Goal: Information Seeking & Learning: Learn about a topic

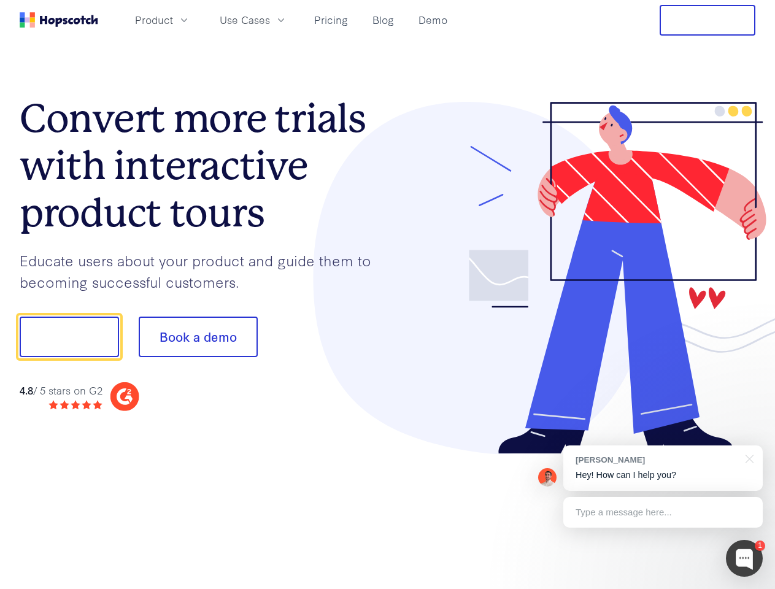
click at [388, 295] on div at bounding box center [572, 278] width 368 height 353
click at [173, 20] on span "Product" at bounding box center [154, 19] width 38 height 15
click at [270, 20] on span "Use Cases" at bounding box center [245, 19] width 50 height 15
click at [708, 20] on button "Free Trial" at bounding box center [708, 20] width 96 height 31
click at [69, 337] on button "Show me!" at bounding box center [69, 337] width 99 height 41
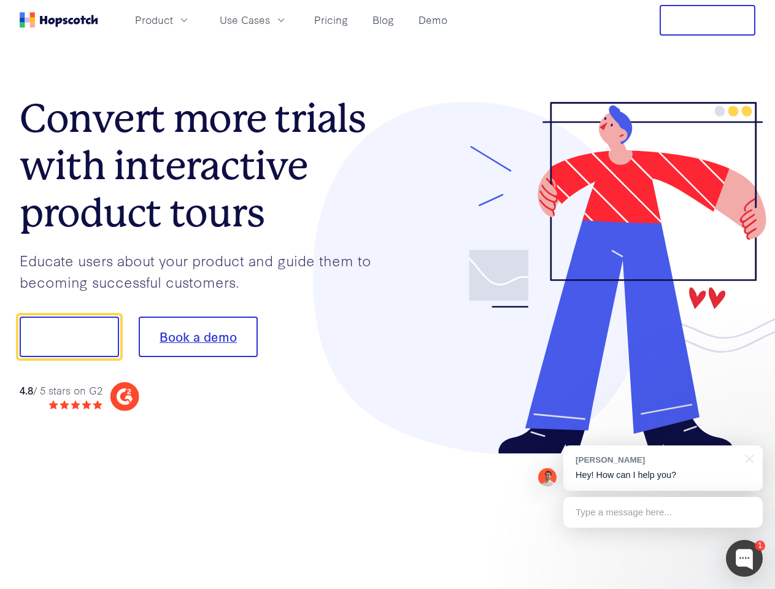
click at [198, 337] on button "Book a demo" at bounding box center [198, 337] width 119 height 41
click at [745, 559] on div at bounding box center [744, 558] width 37 height 37
click at [663, 468] on div "[PERSON_NAME] Hey! How can I help you?" at bounding box center [664, 468] width 200 height 45
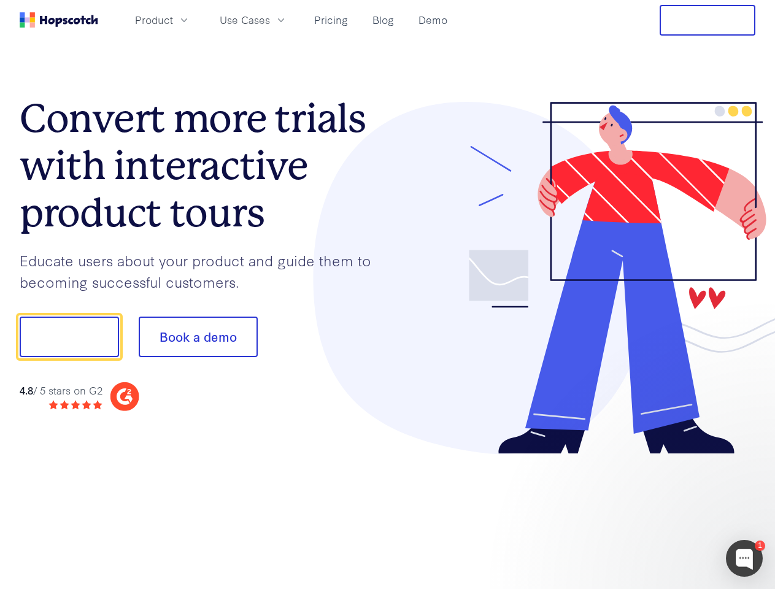
click at [748, 589] on div "1 [PERSON_NAME] Hey! How can I help you? Type a message here... Free live chat …" at bounding box center [387, 589] width 775 height 0
click at [663, 513] on div at bounding box center [648, 335] width 230 height 409
